Goal: Task Accomplishment & Management: Use online tool/utility

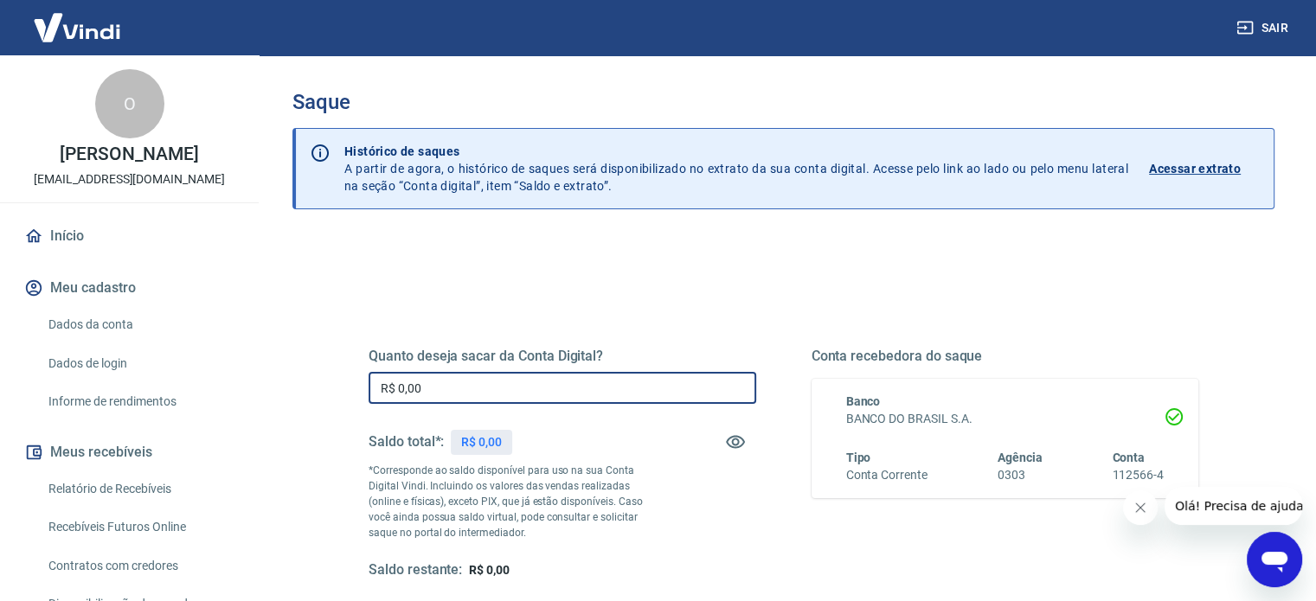
click at [440, 379] on input "R$ 0,00" at bounding box center [563, 388] width 388 height 32
drag, startPoint x: 442, startPoint y: 377, endPoint x: 182, endPoint y: 325, distance: 265.8
click at [264, 342] on div "Saque Histórico de saques A partir de agora, o histórico de saques será disponi…" at bounding box center [783, 392] width 1065 height 674
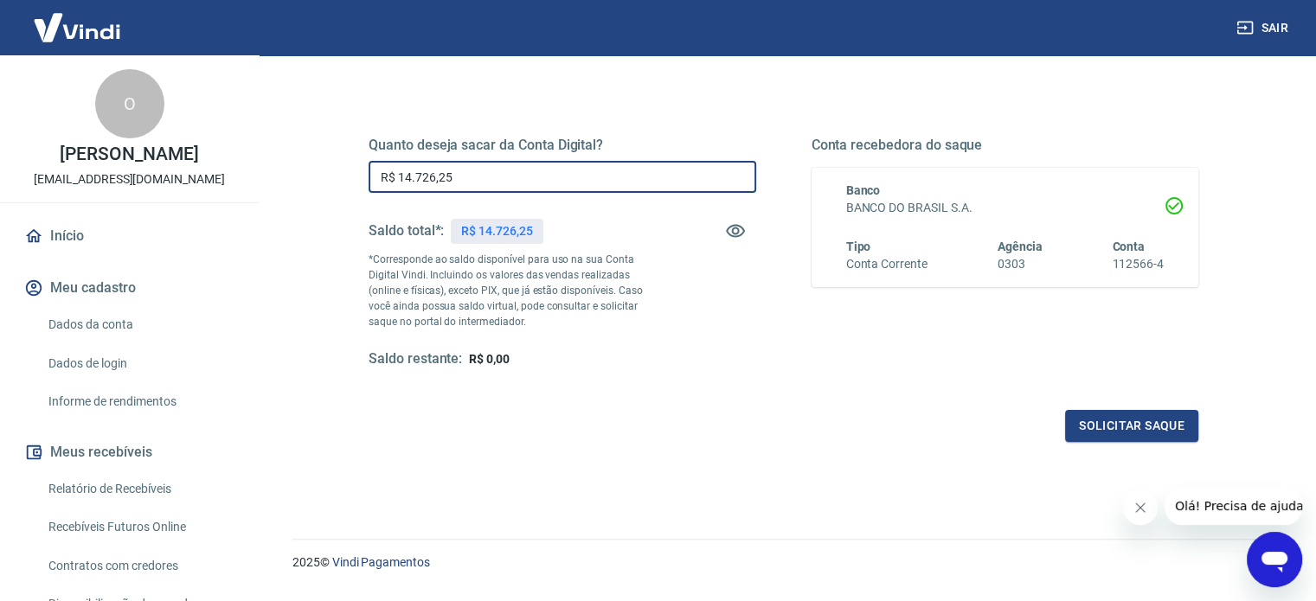
scroll to position [253, 0]
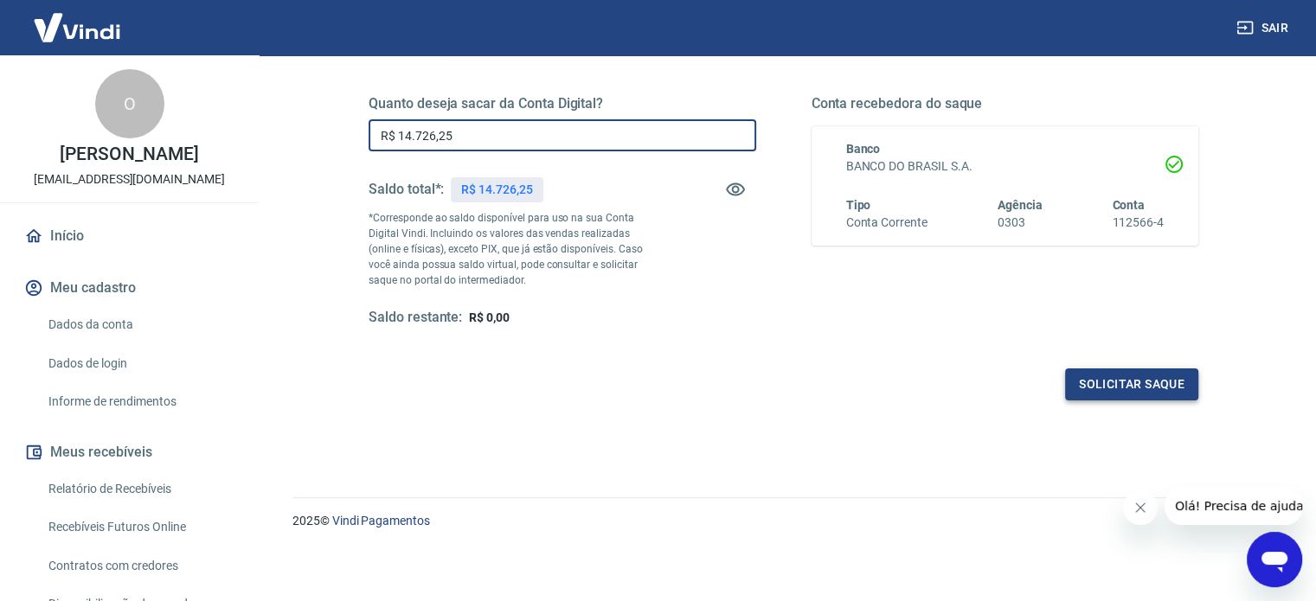
type input "R$ 14.726,25"
click at [1107, 382] on button "Solicitar saque" at bounding box center [1131, 385] width 133 height 32
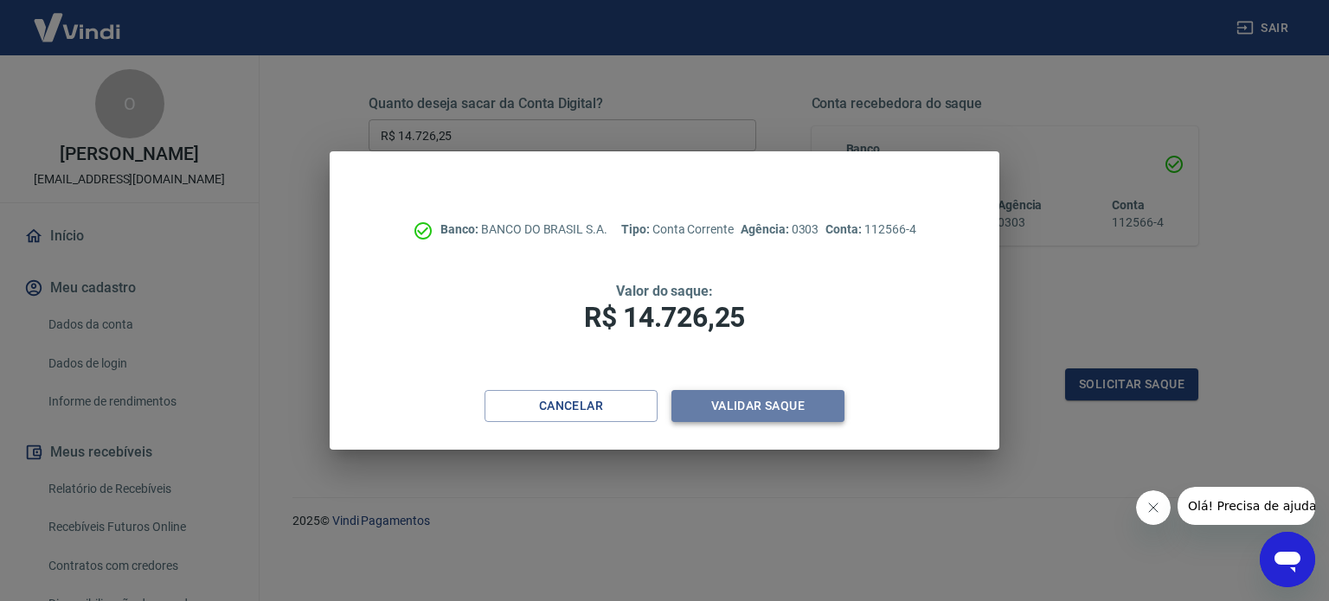
click at [775, 406] on button "Validar saque" at bounding box center [758, 406] width 173 height 32
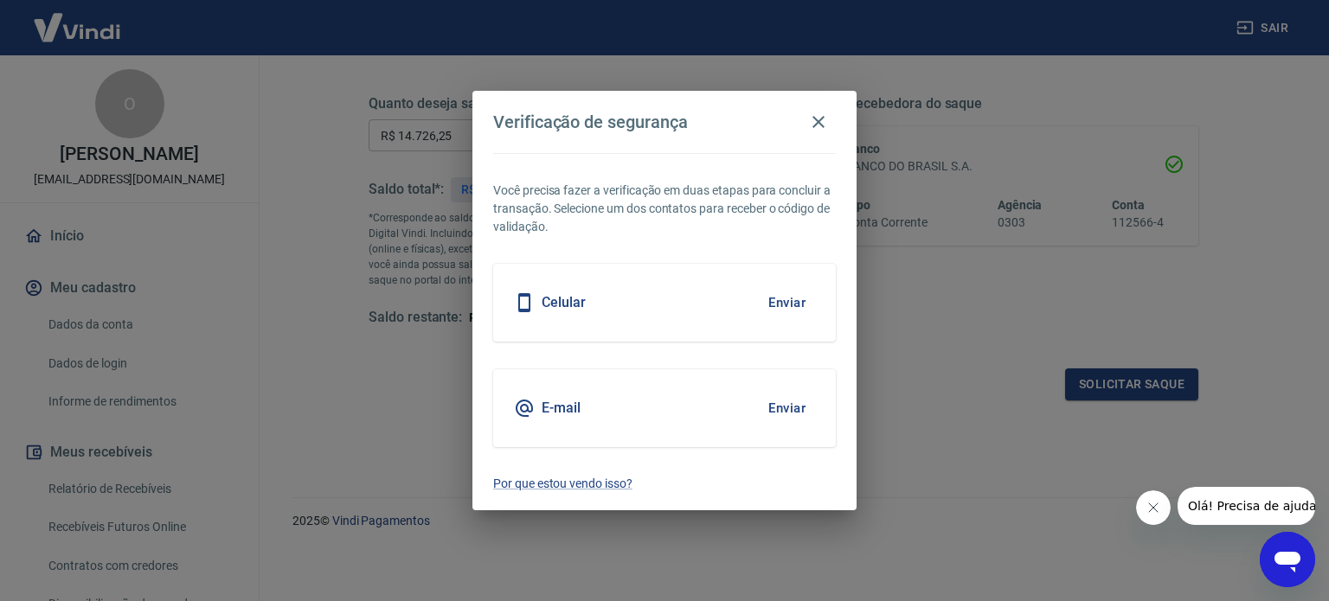
click at [781, 299] on button "Enviar" at bounding box center [787, 303] width 56 height 36
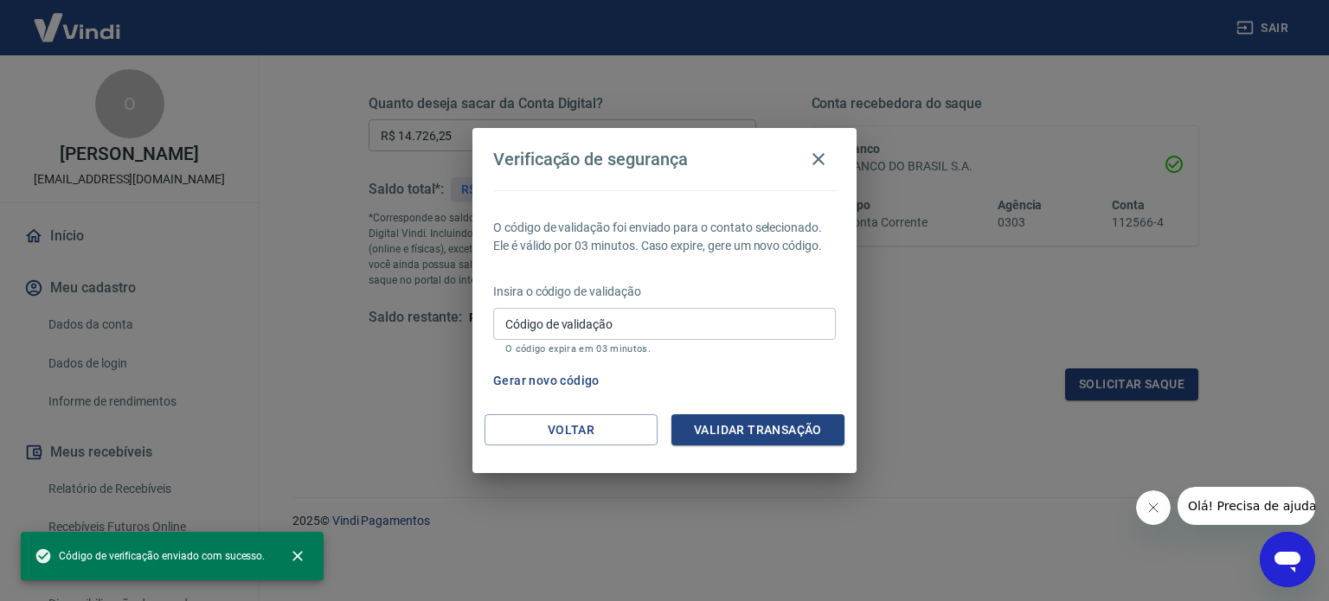
click at [766, 314] on input "Código de validação" at bounding box center [664, 324] width 343 height 32
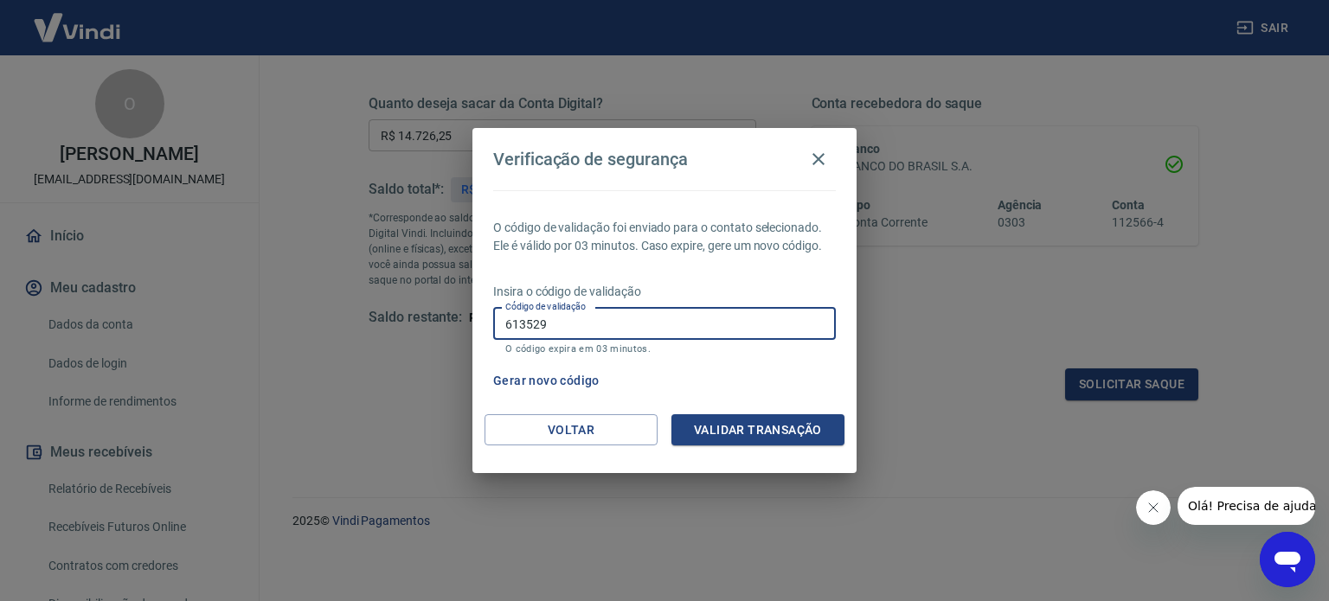
type input "613529"
click at [751, 439] on button "Validar transação" at bounding box center [758, 431] width 173 height 32
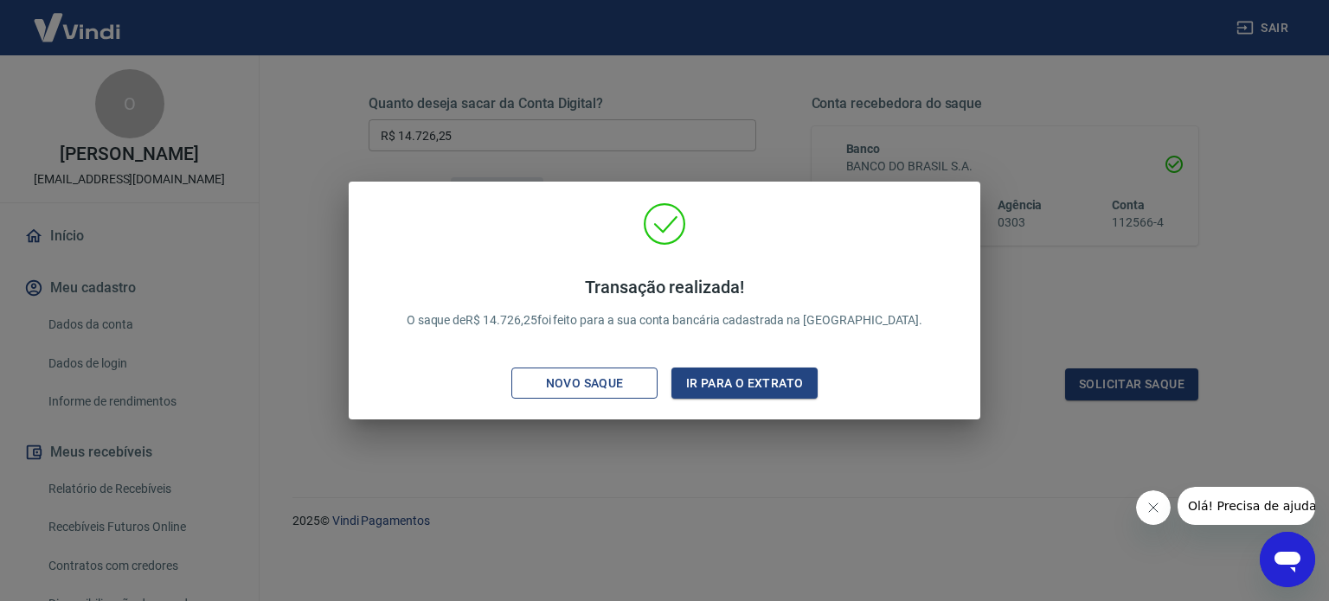
click at [568, 375] on div "Novo saque" at bounding box center [584, 384] width 119 height 22
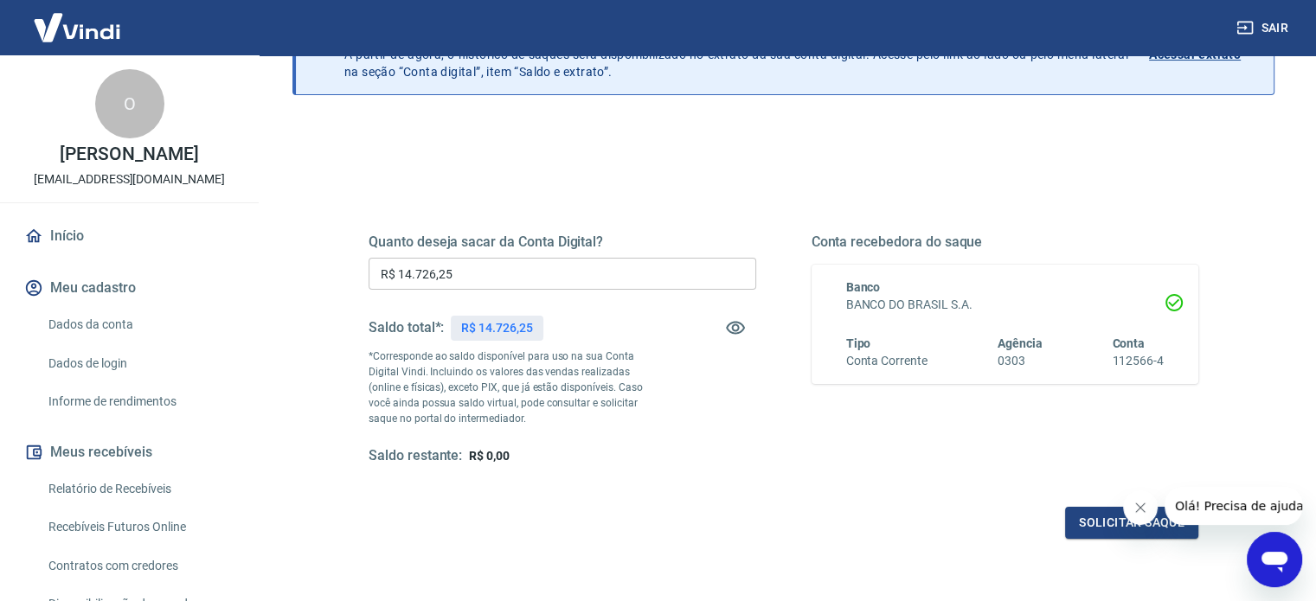
scroll to position [80, 0]
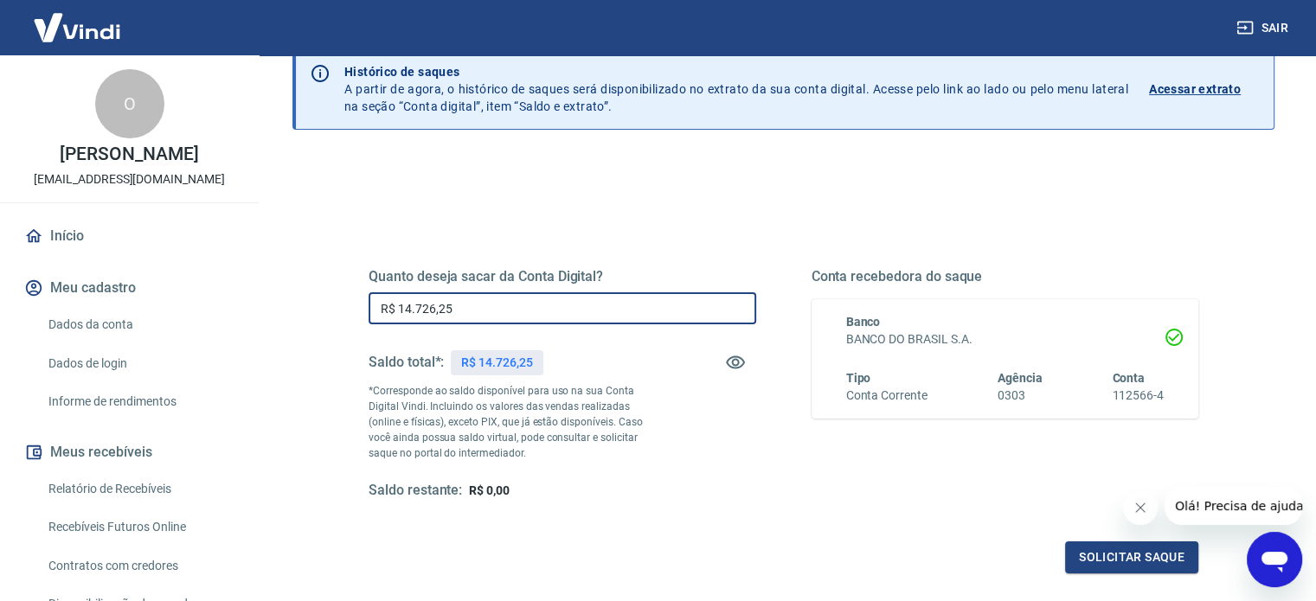
drag, startPoint x: 462, startPoint y: 295, endPoint x: 199, endPoint y: 307, distance: 263.4
click at [241, 289] on div "Sair O [PERSON_NAME] [PERSON_NAME][EMAIL_ADDRESS][DOMAIN_NAME] Início Meu cadas…" at bounding box center [658, 220] width 1316 height 601
drag, startPoint x: 581, startPoint y: 479, endPoint x: 558, endPoint y: 471, distance: 24.1
click at [581, 479] on div "Quanto deseja sacar da Conta Digital? R$ 14.726,25 ​ Saldo total*: R$ 14.726,25…" at bounding box center [563, 384] width 388 height 232
drag, startPoint x: 256, startPoint y: 304, endPoint x: 332, endPoint y: 390, distance: 115.3
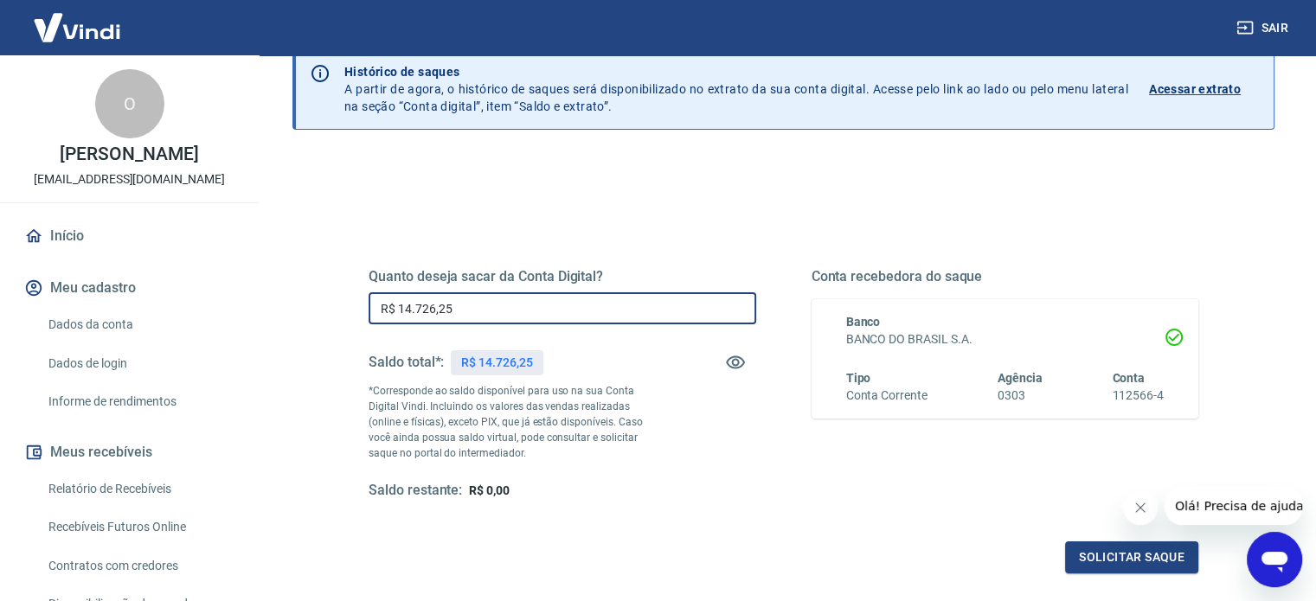
click at [218, 304] on div "Sair O [PERSON_NAME] [PERSON_NAME][EMAIL_ADDRESS][DOMAIN_NAME] Início Meu cadas…" at bounding box center [658, 220] width 1316 height 601
click at [479, 463] on div "Quanto deseja sacar da Conta Digital? R$ 14.726,25 ​ Saldo total*: R$ 14.726,25…" at bounding box center [563, 384] width 388 height 232
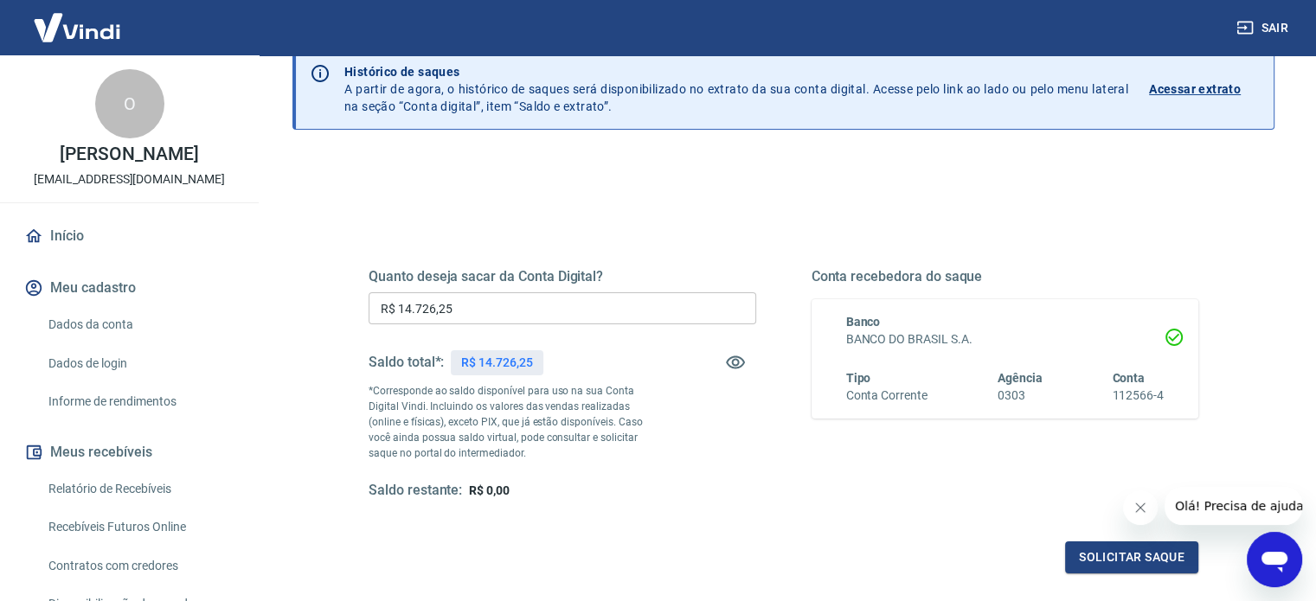
click at [474, 302] on input "R$ 14.726,25" at bounding box center [563, 308] width 388 height 32
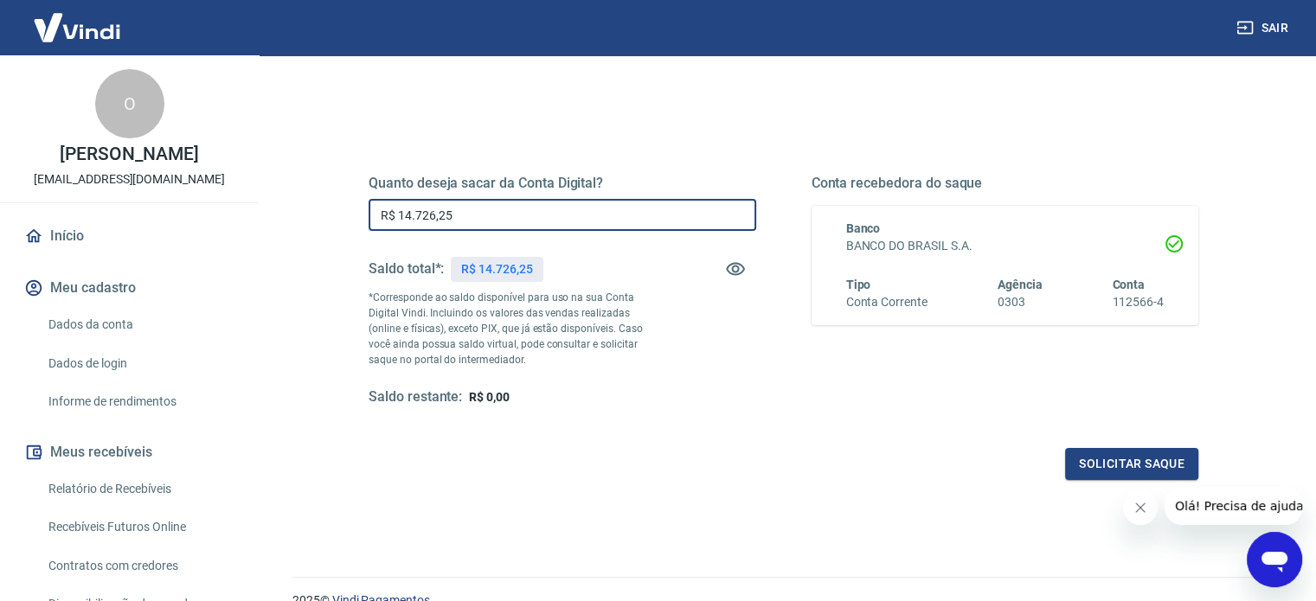
scroll to position [166, 0]
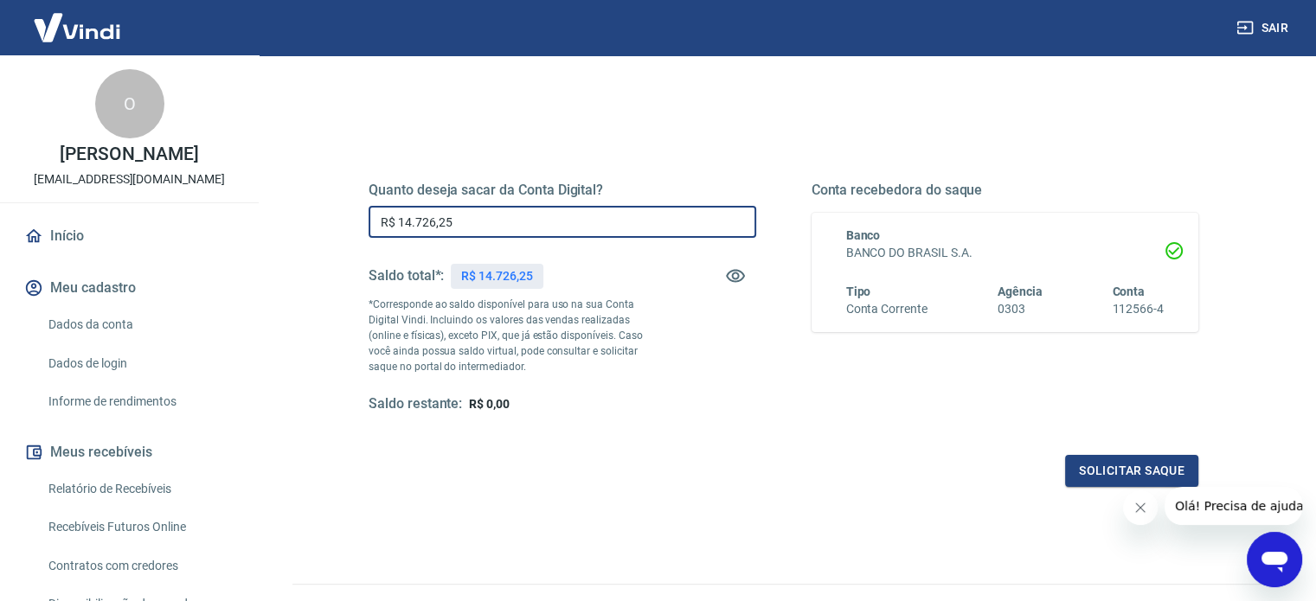
drag, startPoint x: 472, startPoint y: 218, endPoint x: 153, endPoint y: 201, distance: 318.9
click at [189, 203] on div "Sair O [PERSON_NAME] [PERSON_NAME][EMAIL_ADDRESS][DOMAIN_NAME] Início Meu cadas…" at bounding box center [658, 134] width 1316 height 601
click at [1121, 456] on button "Solicitar saque" at bounding box center [1131, 471] width 133 height 32
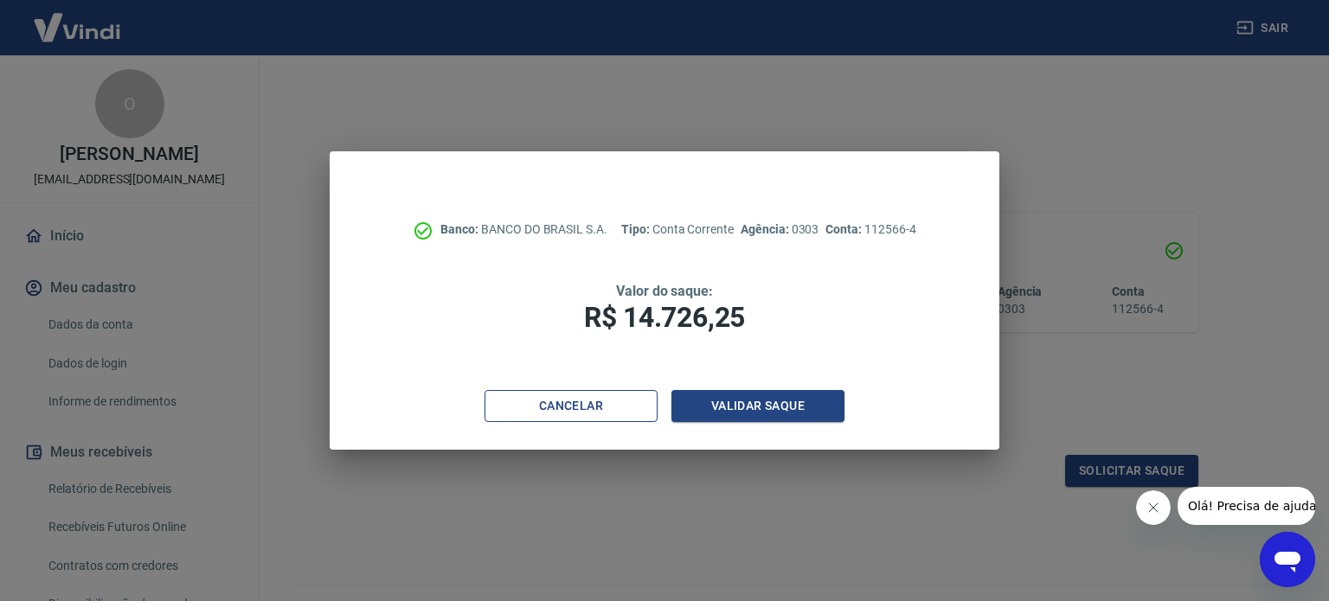
click at [603, 405] on button "Cancelar" at bounding box center [571, 406] width 173 height 32
